Goal: Contribute content: Add original content to the website for others to see

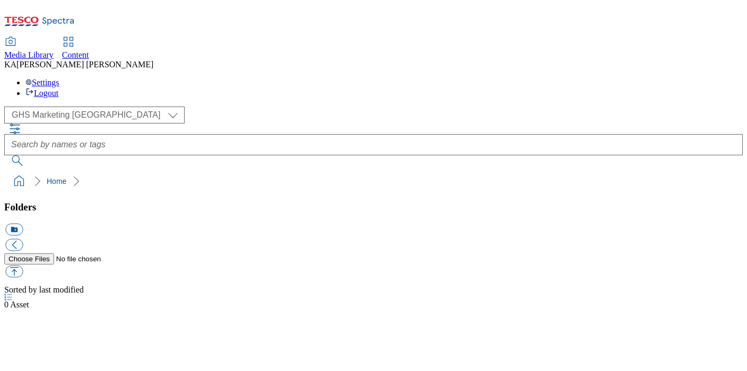
select select "flare-ghs-mktg"
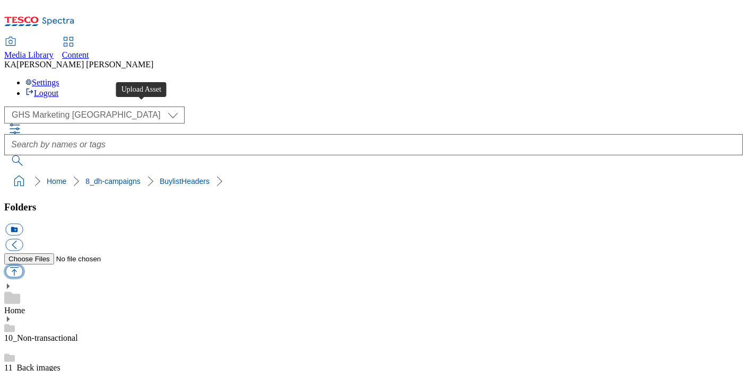
click at [23, 266] on button "button" at bounding box center [14, 272] width 18 height 12
type input "C:\fakepath\1759846917521-ad542388_Itsu_LegoBrand_2560x320_V1.jpg"
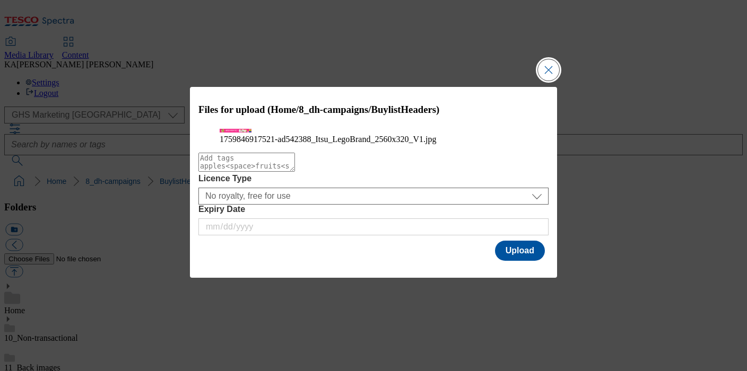
click at [545, 59] on button "Close Modal" at bounding box center [548, 69] width 21 height 21
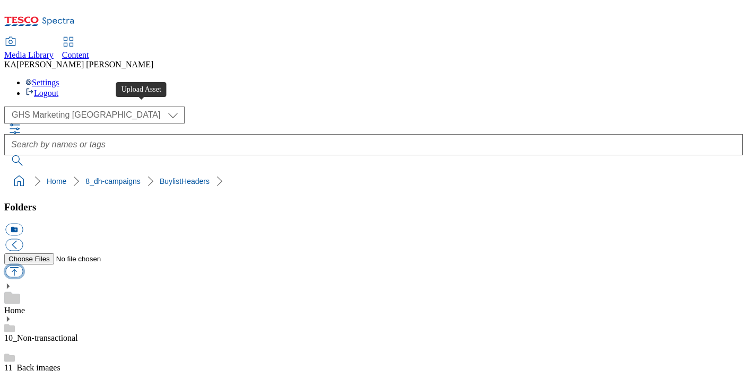
click at [23, 266] on button "button" at bounding box center [14, 272] width 18 height 12
type input "C:\fakepath\1759846917521-ad542388_Itsu_LegoBrand_H_1184x333_V1.jpg"
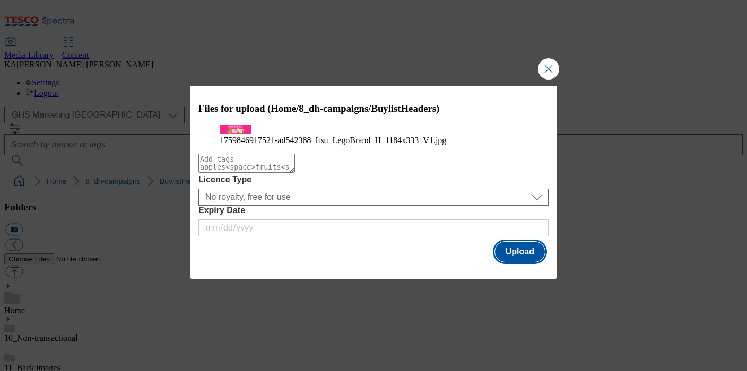
click at [519, 262] on button "Upload" at bounding box center [520, 252] width 50 height 20
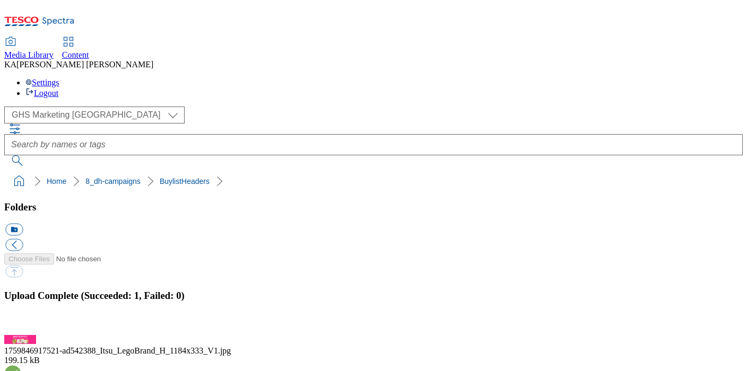
click at [21, 324] on button "button" at bounding box center [13, 329] width 16 height 10
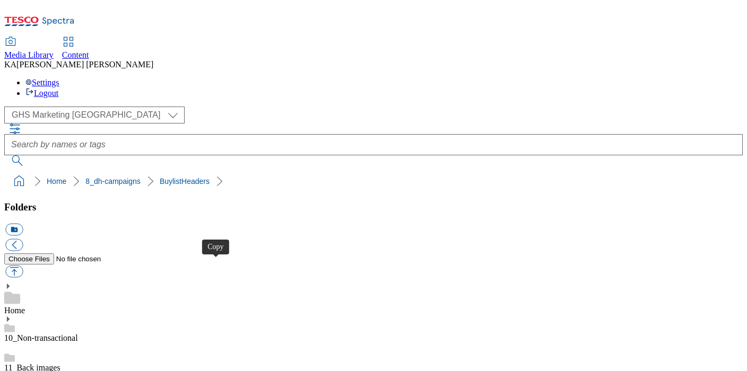
click at [23, 266] on button "button" at bounding box center [14, 272] width 18 height 12
type input "C:\fakepath\1759846917521-ad542388_Itsu_LegoBrand_2560x320_V1.jpg"
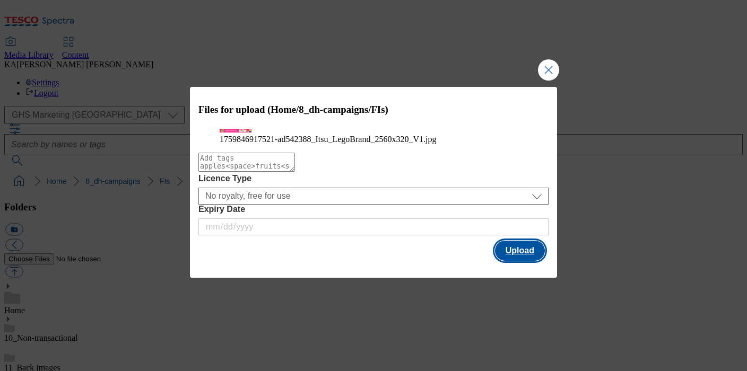
click at [517, 261] on button "Upload" at bounding box center [520, 251] width 50 height 20
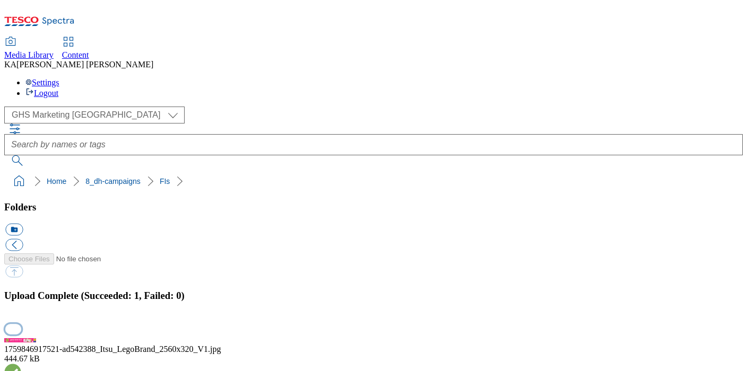
click at [21, 324] on button "button" at bounding box center [13, 329] width 16 height 10
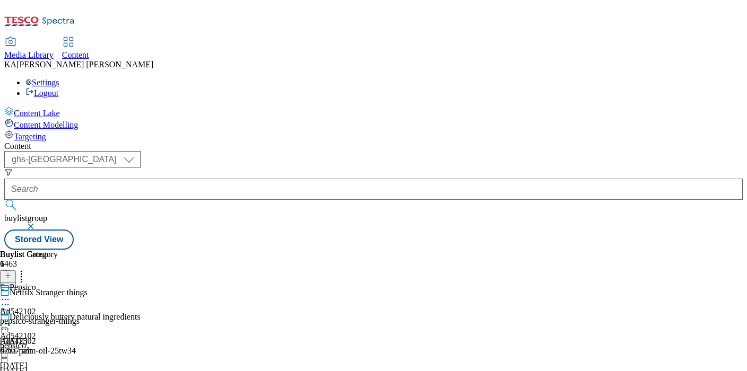
select select "ghs-uk"
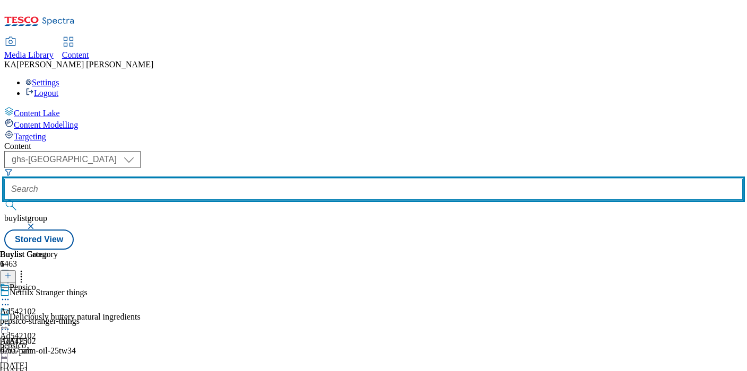
click at [256, 179] on input "text" at bounding box center [373, 189] width 738 height 21
paste input "itsu-grocery-gyoza-ramen-25tw33"
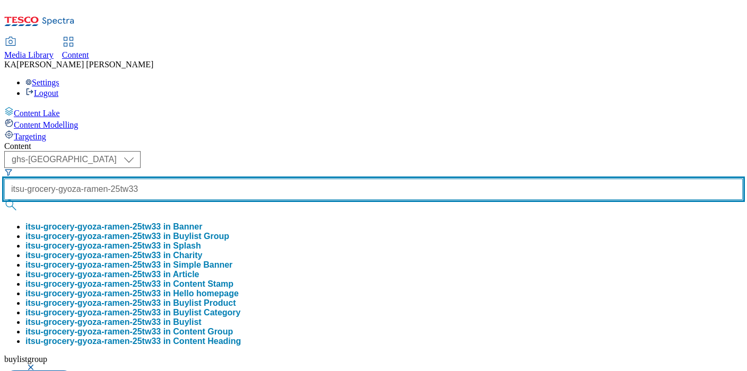
scroll to position [0, 37]
type input "itsu-grocery-gyoza-ramen-25tw33"
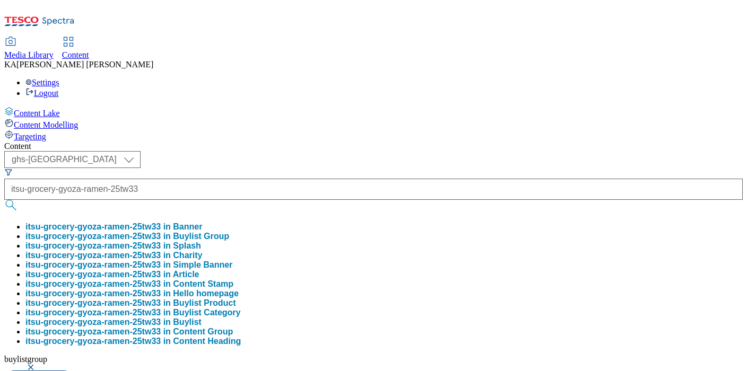
scroll to position [0, 0]
click at [229, 232] on button "itsu-grocery-gyoza-ramen-25tw33 in Buylist Group" at bounding box center [127, 237] width 204 height 10
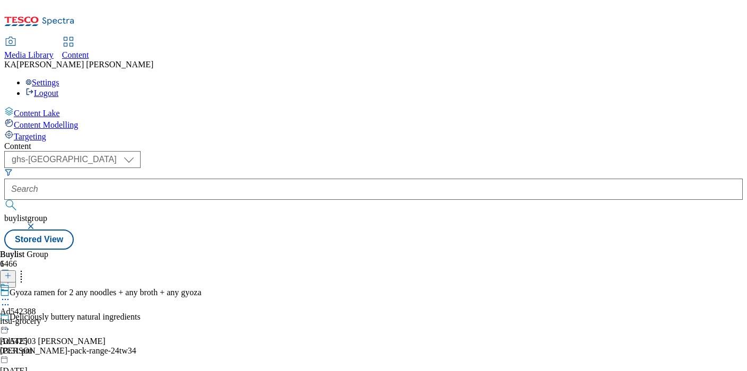
click at [11, 294] on icon at bounding box center [5, 299] width 11 height 11
click at [45, 318] on span "Edit" at bounding box center [39, 322] width 12 height 8
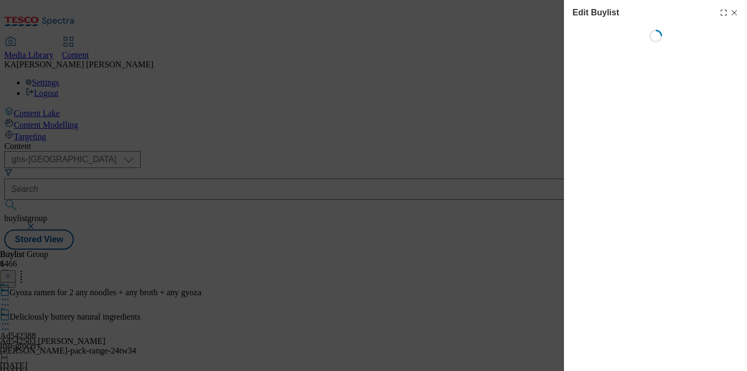
select select "tactical"
select select "supplier funded short term 1-3 weeks"
select select "dunnhumby"
select select "Banner"
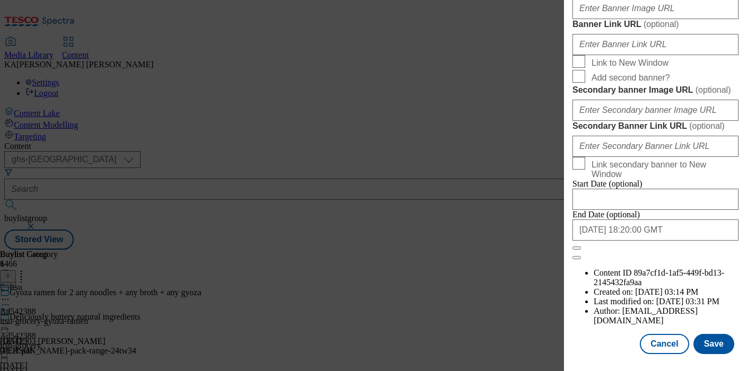
scroll to position [1072, 0]
click at [591, 19] on input "Banner Image URL ( optional )" at bounding box center [655, 8] width 166 height 21
paste input "https://digitalcontent.api.tesco.com/v2/media/ghs-mktg/1ffc2aec-f80f-43cc-bbc6-…"
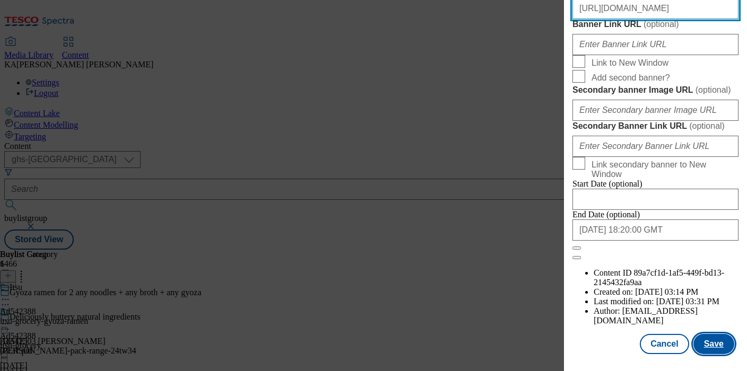
type input "https://digitalcontent.api.tesco.com/v2/media/ghs-mktg/1ffc2aec-f80f-43cc-bbc6-…"
click at [718, 346] on button "Save" at bounding box center [713, 344] width 41 height 20
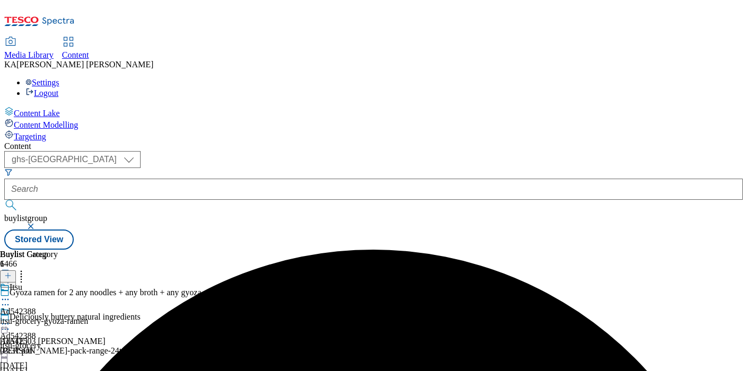
click at [6, 324] on circle at bounding box center [6, 325] width 2 height 2
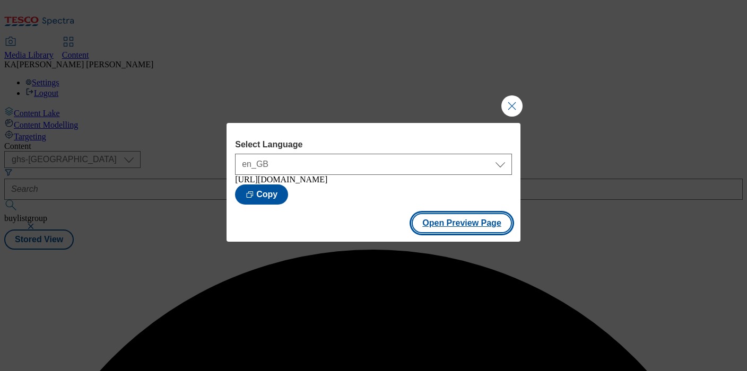
click at [431, 222] on button "Open Preview Page" at bounding box center [462, 223] width 100 height 20
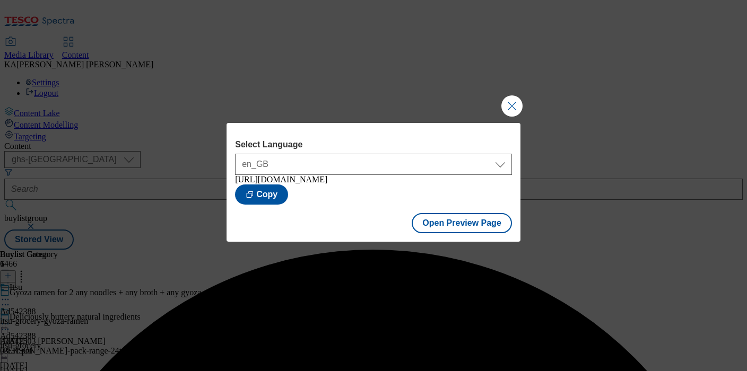
click at [499, 94] on div "Select Language en_GB en_GB https://www.tesco.com/groceries/en-GB/buylists/itsu…" at bounding box center [373, 185] width 747 height 371
click at [505, 98] on button "Close Modal" at bounding box center [511, 105] width 21 height 21
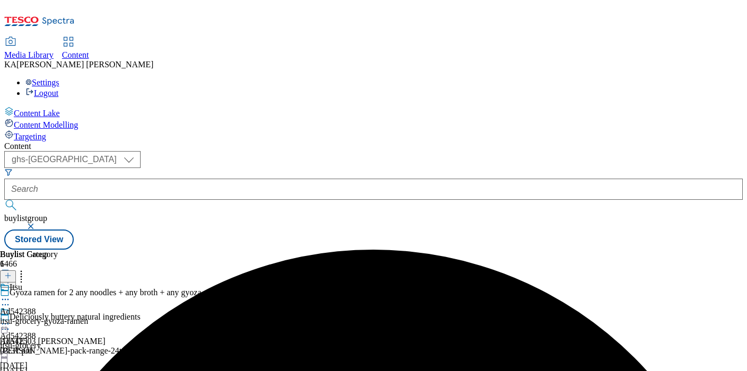
click at [11, 319] on icon at bounding box center [5, 324] width 11 height 11
